Goal: Task Accomplishment & Management: Manage account settings

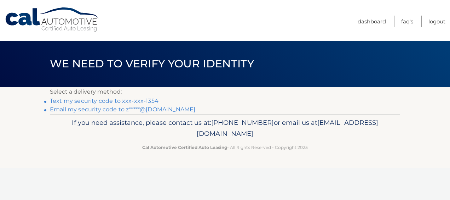
click at [107, 98] on link "Text my security code to xxx-xxx-1354" at bounding box center [104, 100] width 109 height 7
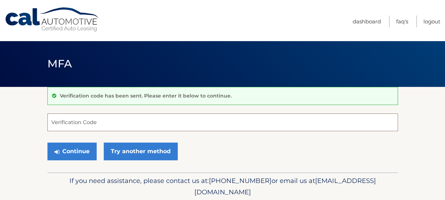
click at [88, 121] on input "Verification Code" at bounding box center [222, 122] width 350 height 18
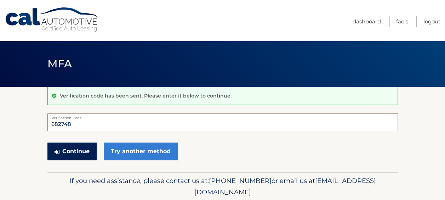
type input "682748"
click at [70, 146] on button "Continue" at bounding box center [71, 151] width 49 height 18
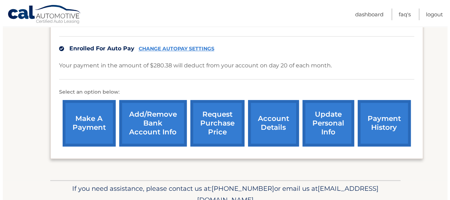
scroll to position [170, 0]
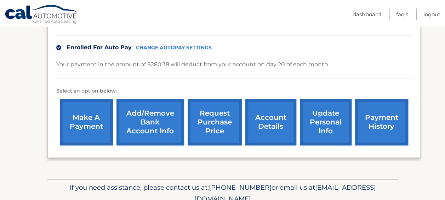
click at [217, 127] on link "request purchase price" at bounding box center [215, 122] width 54 height 46
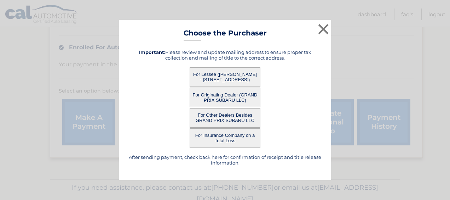
click at [239, 78] on button "For Lessee (CARMEN CALDERON - 23 BLACKBIRD LN, , LEVITTOWN, ny 11756)" at bounding box center [225, 76] width 71 height 19
click at [220, 75] on button "For Lessee (CARMEN CALDERON - 23 BLACKBIRD LN, , LEVITTOWN, ny 11756)" at bounding box center [225, 76] width 71 height 19
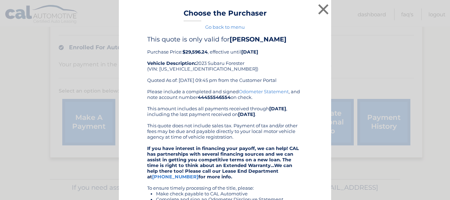
click at [286, 66] on div "This quote is only valid for CARMEN CALDERON Purchase Price: $29,596.24 , effec…" at bounding box center [225, 61] width 156 height 53
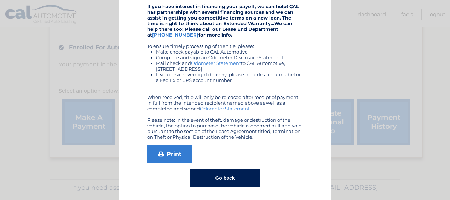
scroll to position [143, 0]
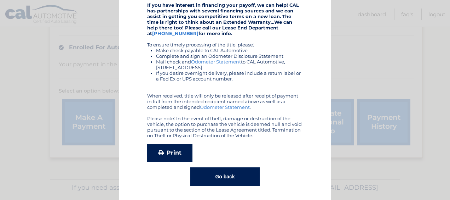
click at [167, 152] on link "Print" at bounding box center [169, 153] width 45 height 18
click at [220, 177] on button "Go back" at bounding box center [224, 176] width 69 height 18
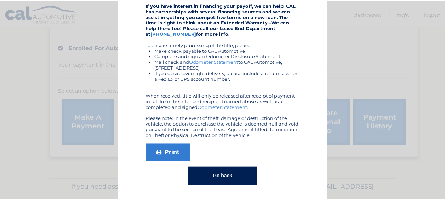
scroll to position [0, 0]
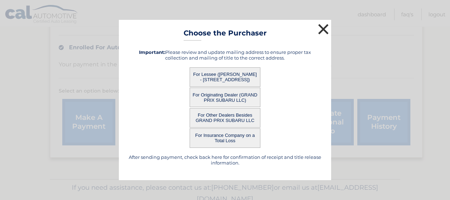
click at [321, 28] on button "×" at bounding box center [323, 29] width 14 height 14
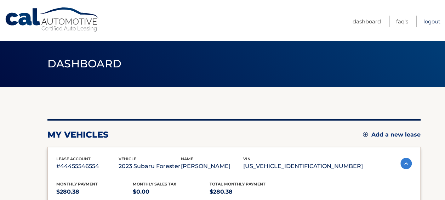
click at [434, 21] on link "Logout" at bounding box center [431, 22] width 17 height 12
